Goal: Transaction & Acquisition: Purchase product/service

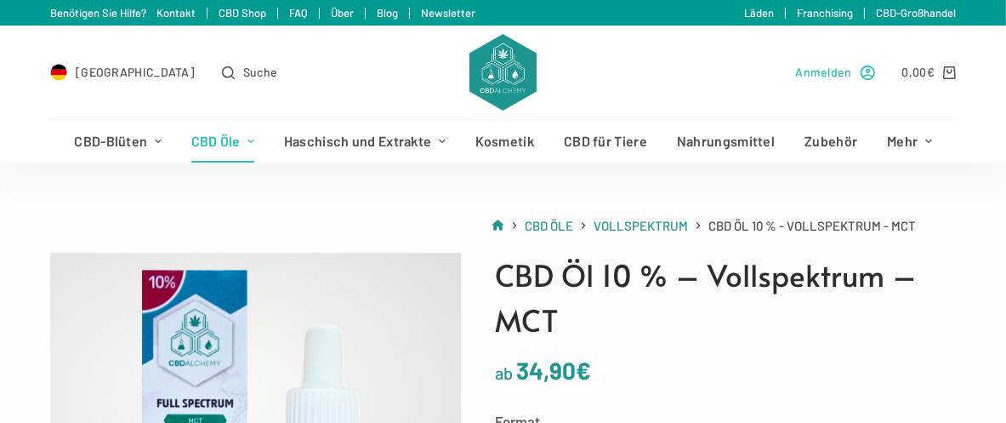
click at [838, 66] on span "Anmelden" at bounding box center [823, 72] width 56 height 20
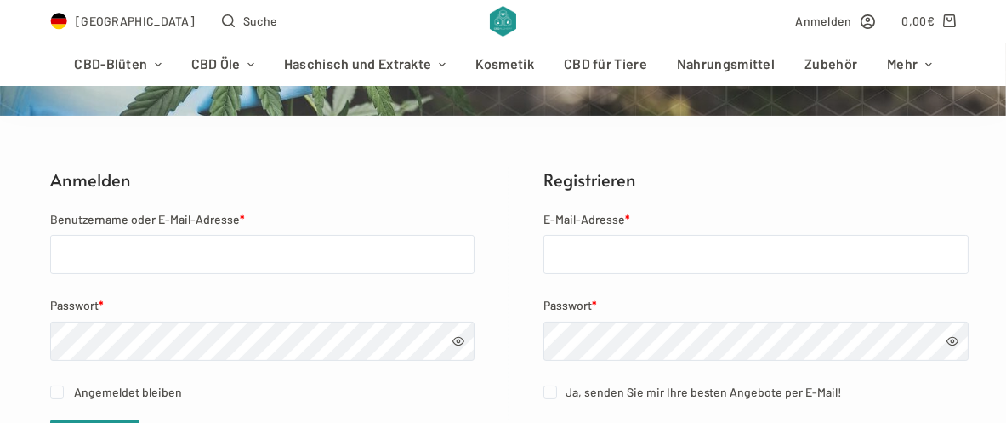
scroll to position [264, 0]
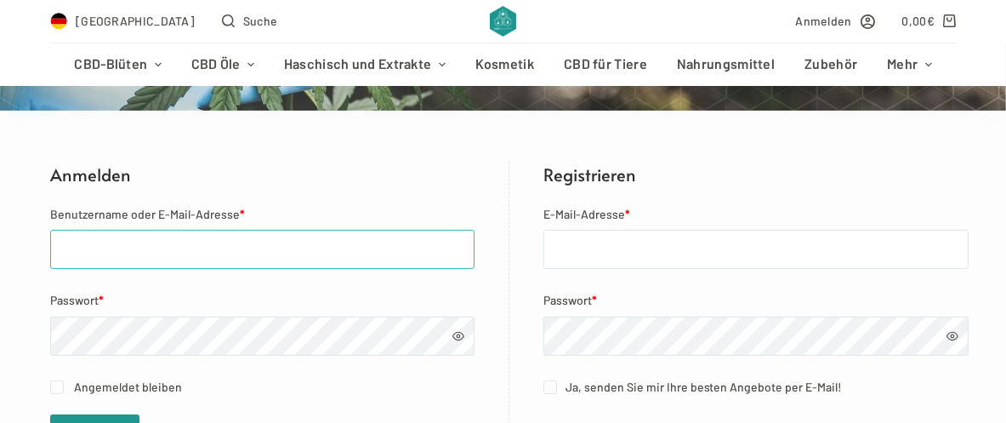
click at [54, 243] on input "Benutzername oder E-Mail-Adresse *" at bounding box center [262, 249] width 424 height 39
type input "[EMAIL_ADDRESS][DOMAIN_NAME]"
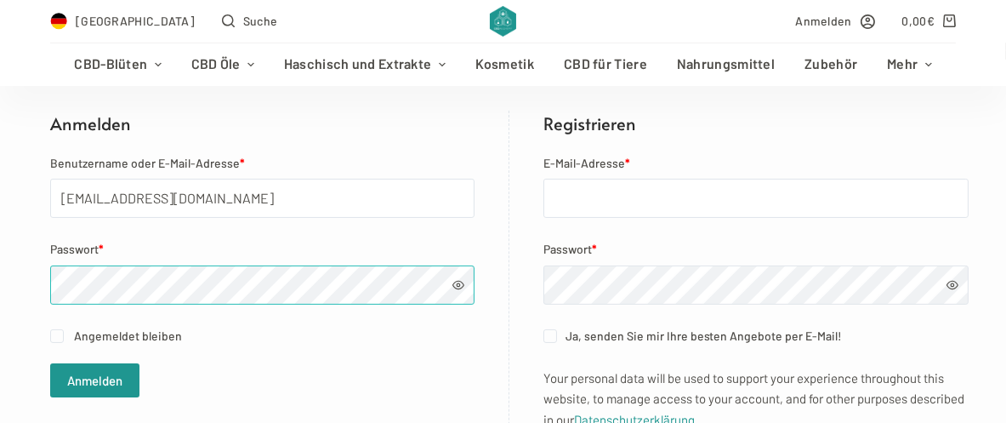
scroll to position [340, 0]
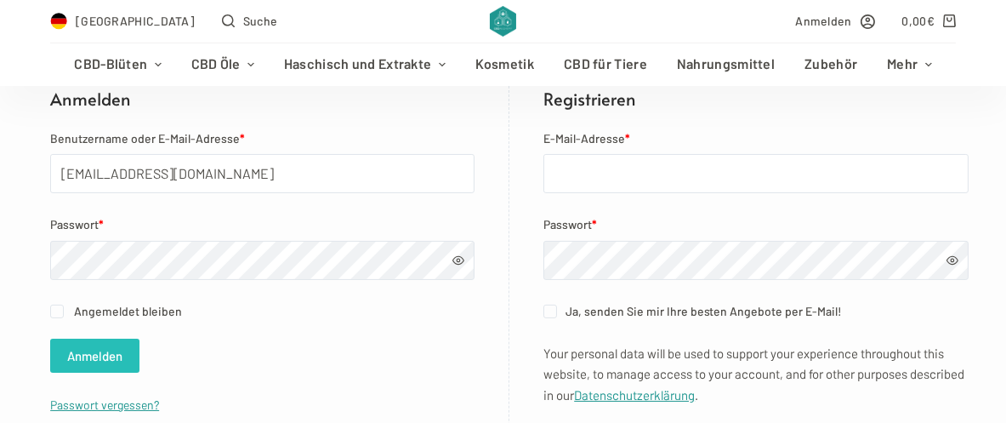
click at [65, 348] on button "Anmelden" at bounding box center [94, 355] width 89 height 34
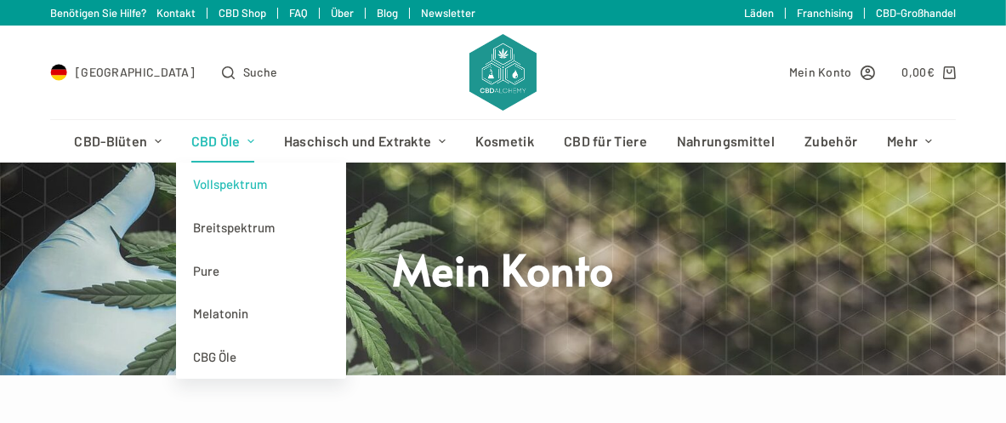
click at [218, 179] on link "Vollspektrum" at bounding box center [261, 183] width 170 height 43
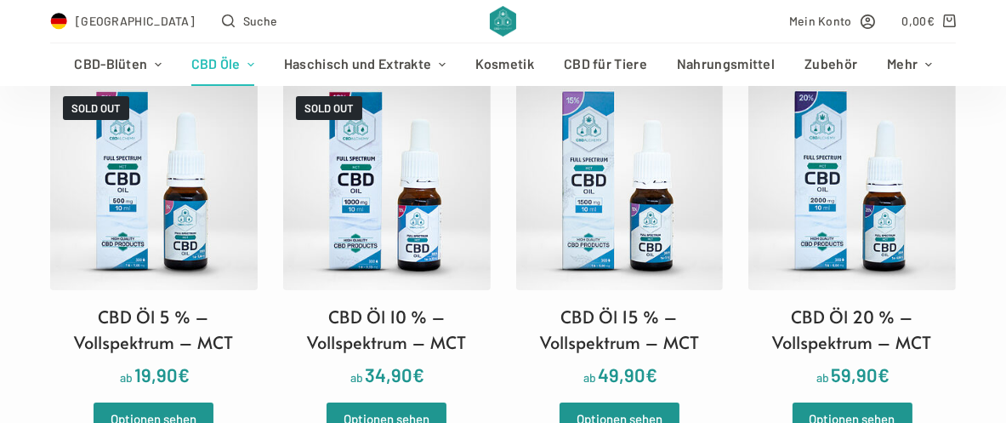
scroll to position [529, 0]
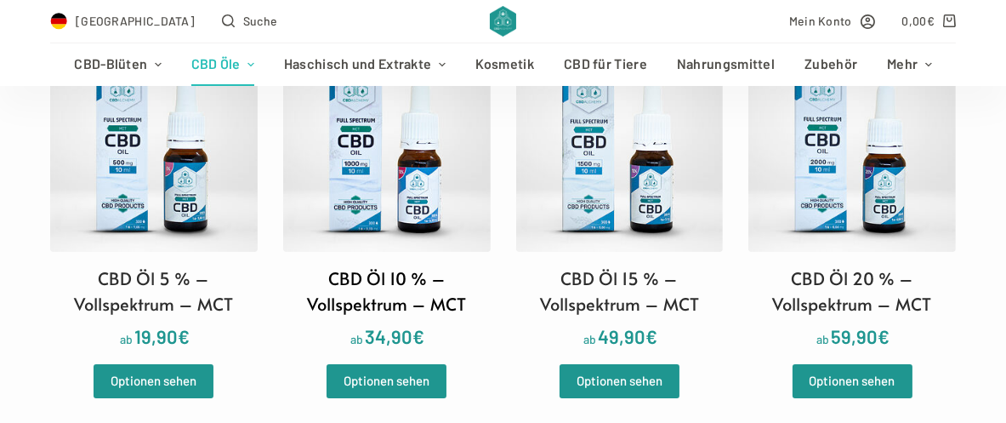
click at [377, 174] on img at bounding box center [386, 148] width 207 height 207
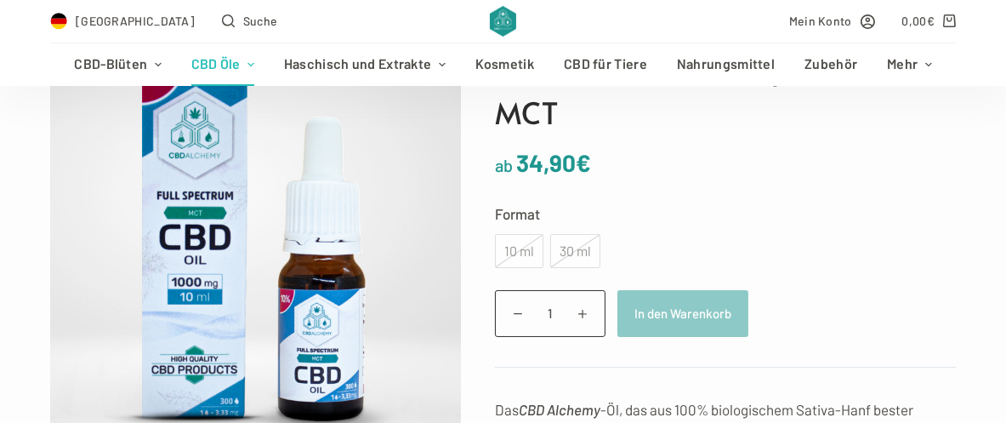
scroll to position [283, 0]
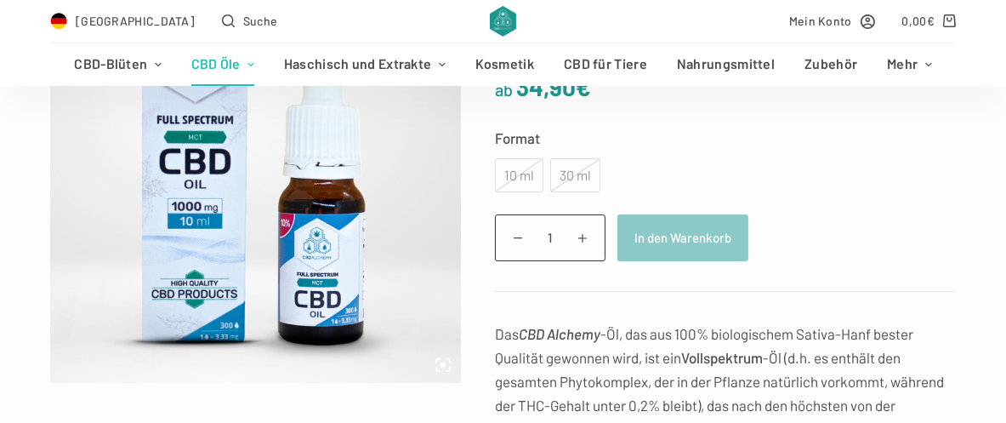
click at [508, 169] on div "10 ml" at bounding box center [519, 175] width 48 height 34
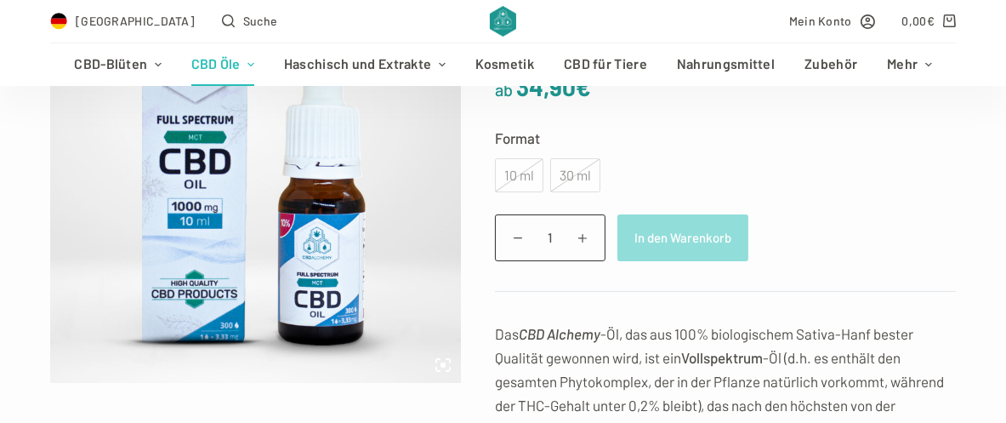
click at [700, 236] on button "In den Warenkorb" at bounding box center [682, 237] width 131 height 47
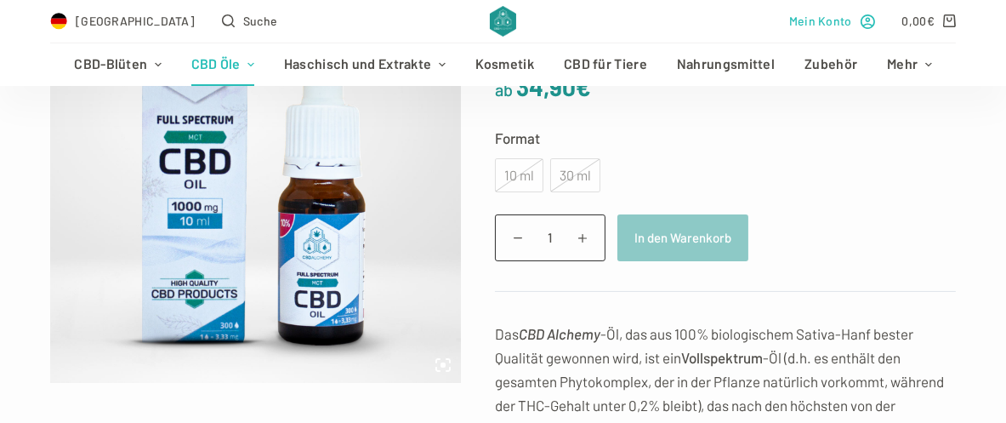
click at [831, 13] on span "Mein Konto" at bounding box center [820, 21] width 63 height 20
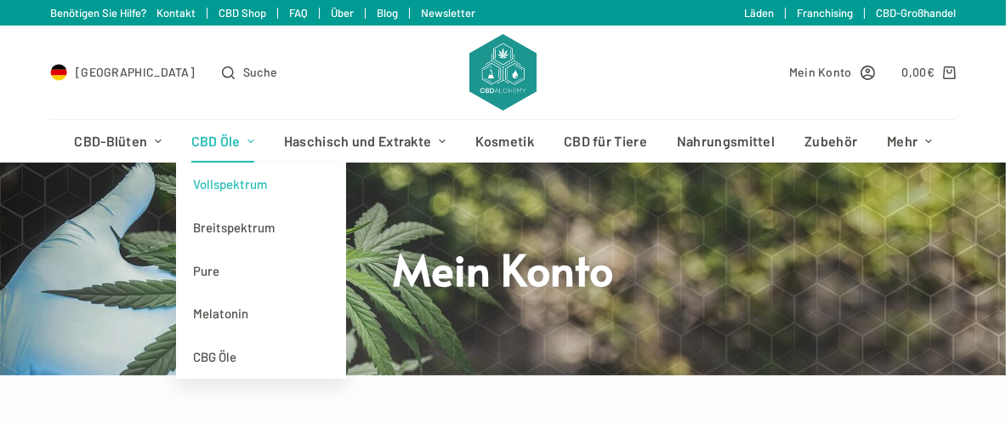
click at [218, 173] on link "Vollspektrum" at bounding box center [261, 183] width 170 height 43
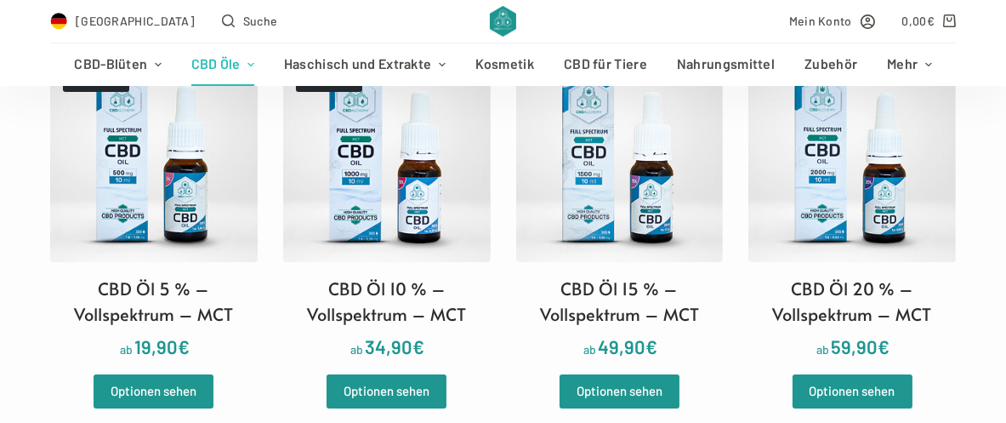
scroll to position [529, 0]
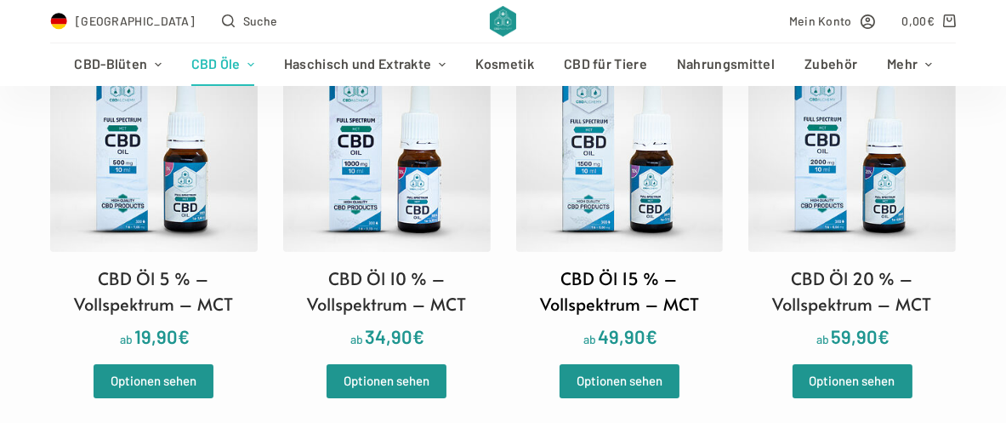
click at [628, 122] on img at bounding box center [619, 148] width 207 height 207
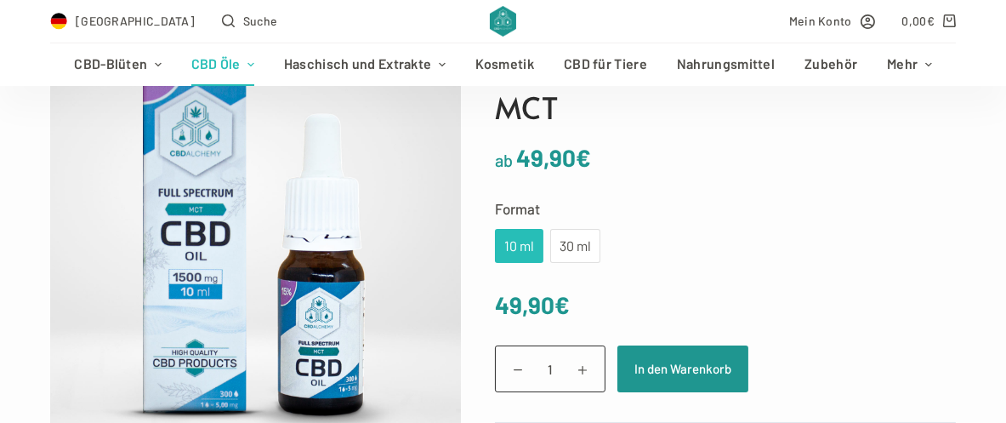
scroll to position [226, 0]
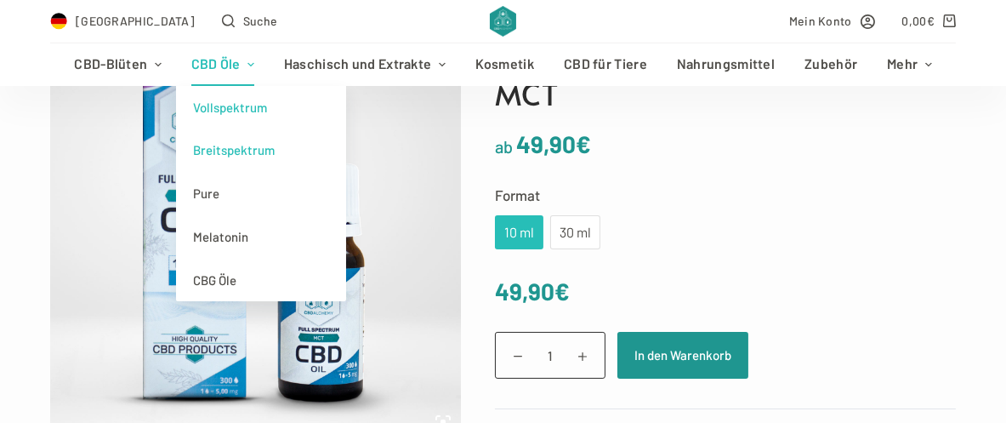
click at [211, 142] on link "Breitspektrum" at bounding box center [261, 149] width 170 height 43
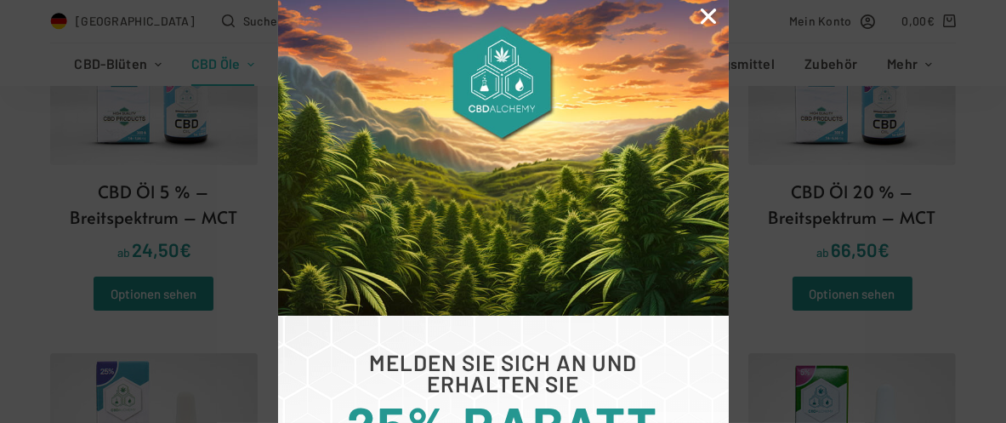
scroll to position [850, 0]
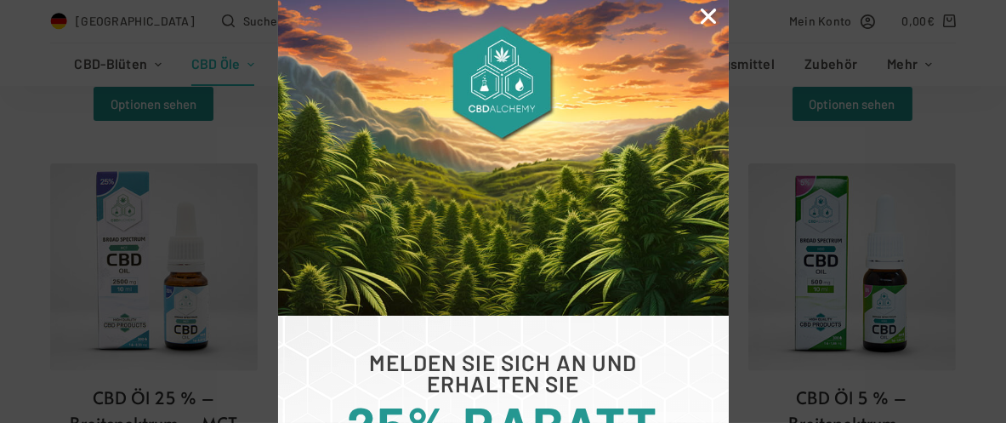
click at [702, 6] on icon "Close" at bounding box center [708, 16] width 22 height 22
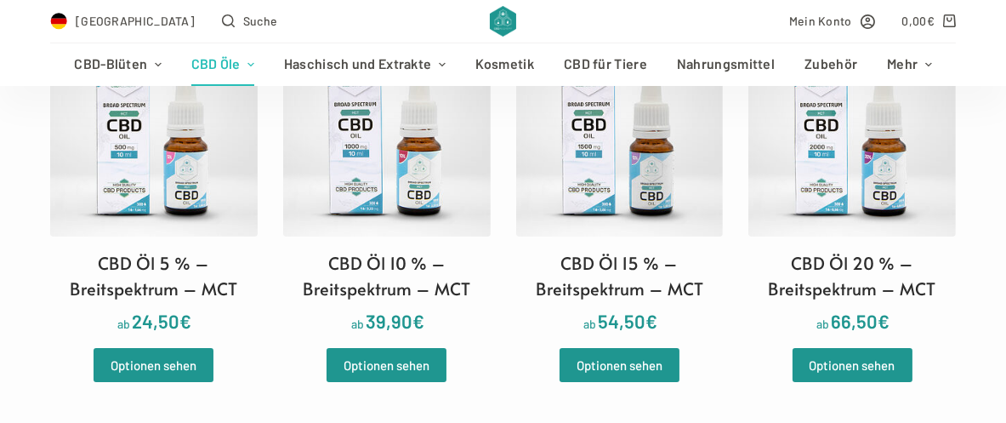
scroll to position [585, 0]
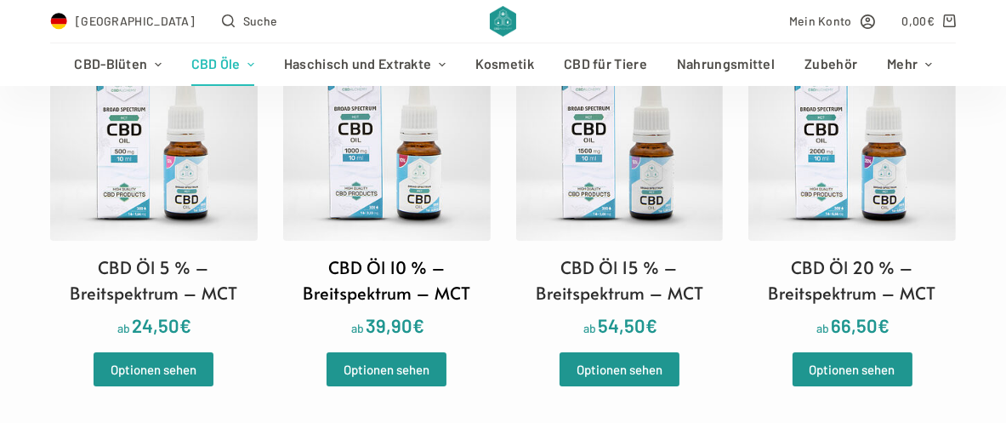
click at [406, 168] on img at bounding box center [386, 136] width 207 height 207
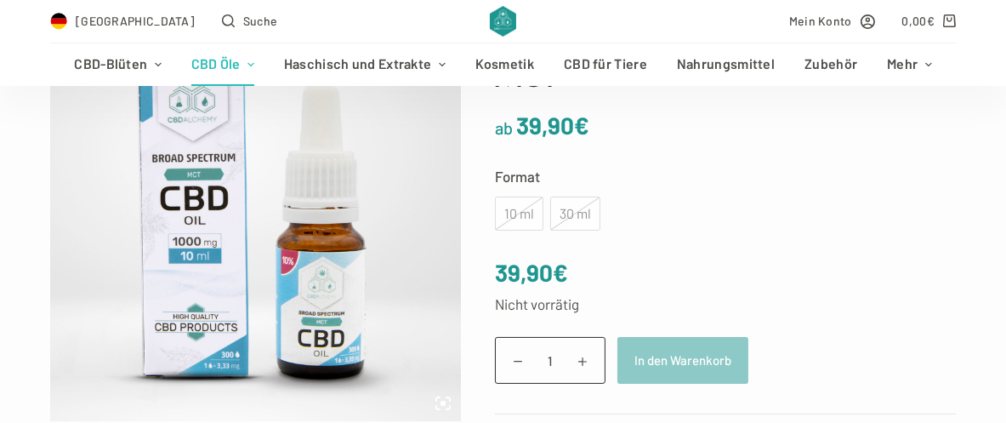
scroll to position [245, 0]
click at [507, 202] on div "10 ml" at bounding box center [519, 213] width 48 height 34
drag, startPoint x: 63, startPoint y: 175, endPoint x: 54, endPoint y: 174, distance: 9.4
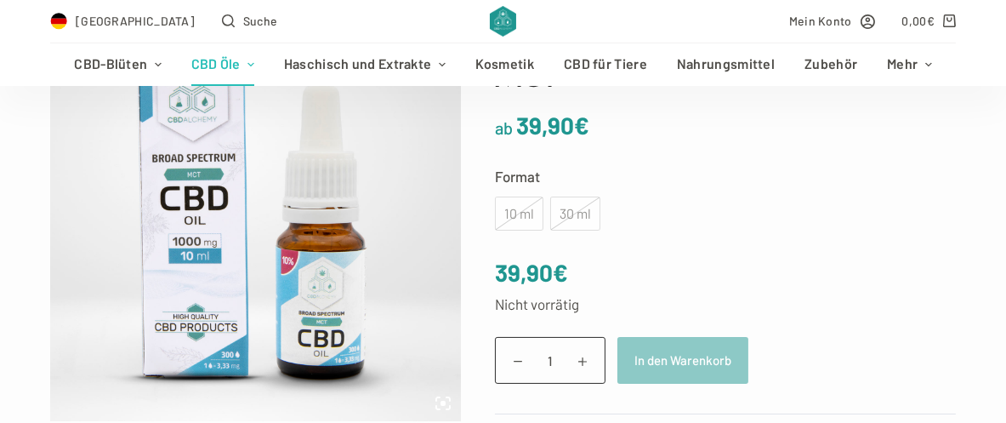
click at [54, 174] on img at bounding box center [256, 214] width 413 height 413
